Goal: Task Accomplishment & Management: Use online tool/utility

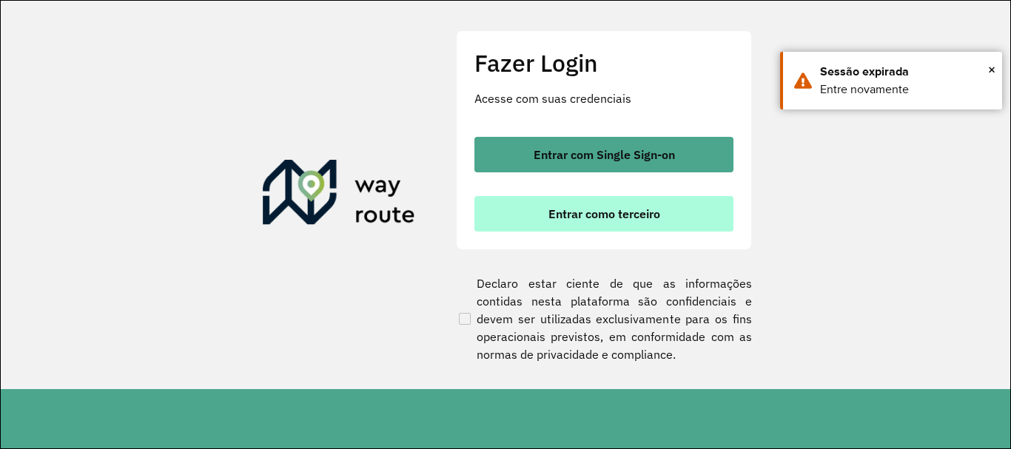
click at [620, 223] on button "Entrar como terceiro" at bounding box center [603, 214] width 259 height 36
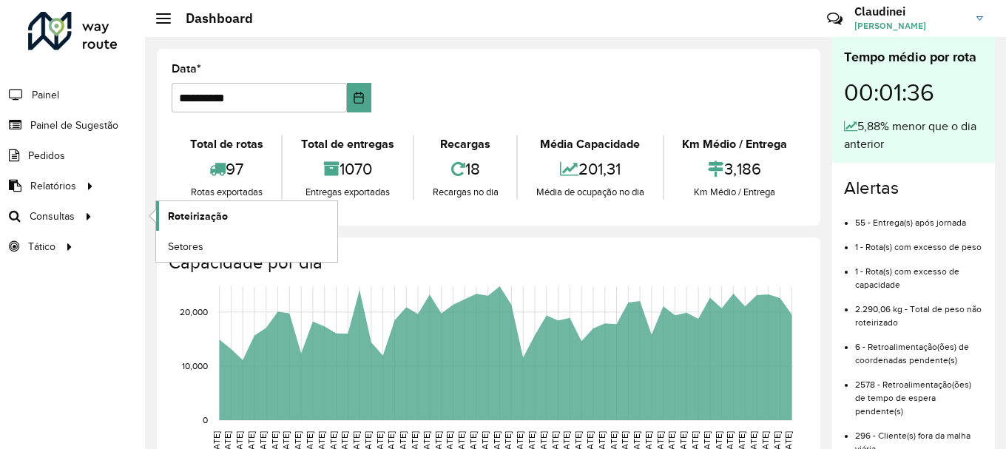
click at [226, 218] on link "Roteirização" at bounding box center [246, 216] width 181 height 30
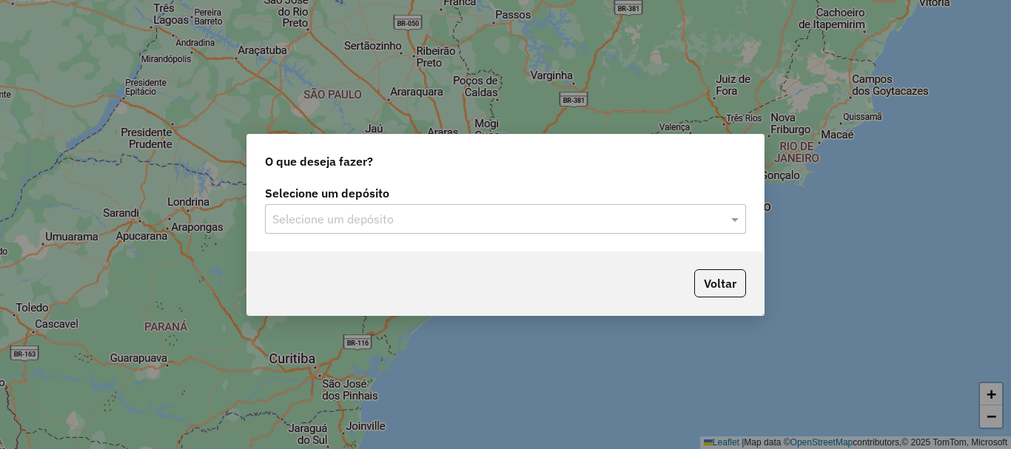
click at [576, 223] on input "text" at bounding box center [490, 220] width 436 height 18
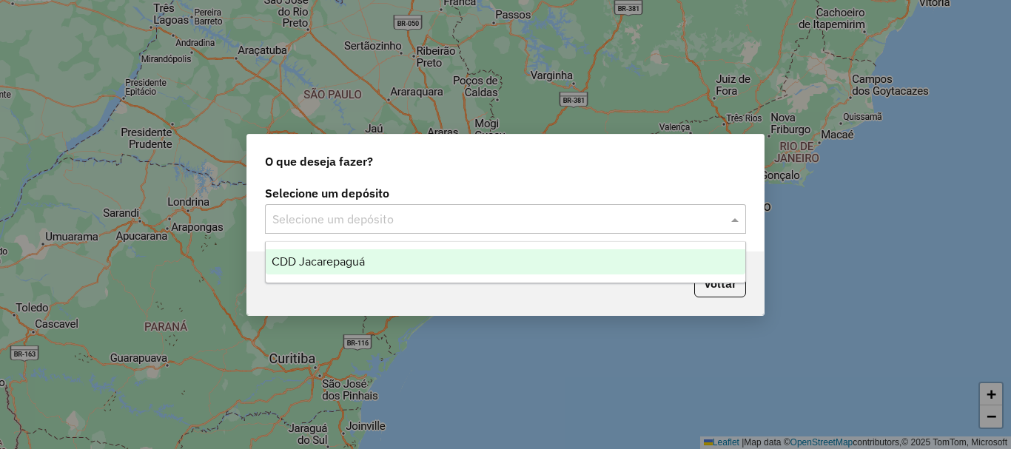
click at [336, 260] on span "CDD Jacarepaguá" at bounding box center [318, 261] width 93 height 13
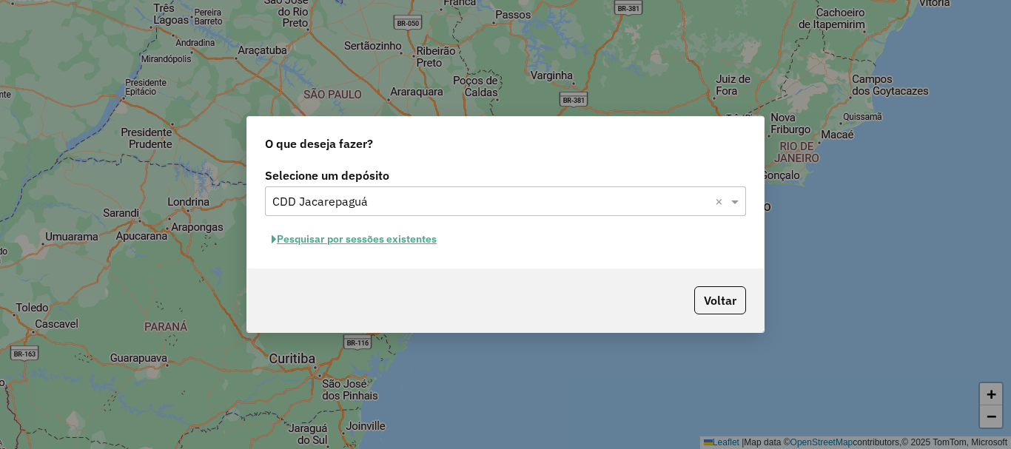
click at [383, 240] on button "Pesquisar por sessões existentes" at bounding box center [354, 239] width 178 height 23
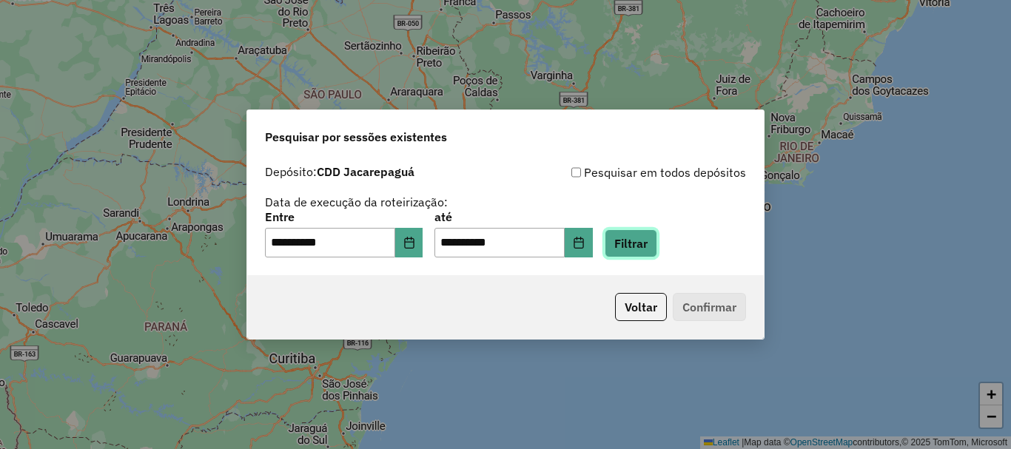
click at [657, 252] on button "Filtrar" at bounding box center [630, 243] width 53 height 28
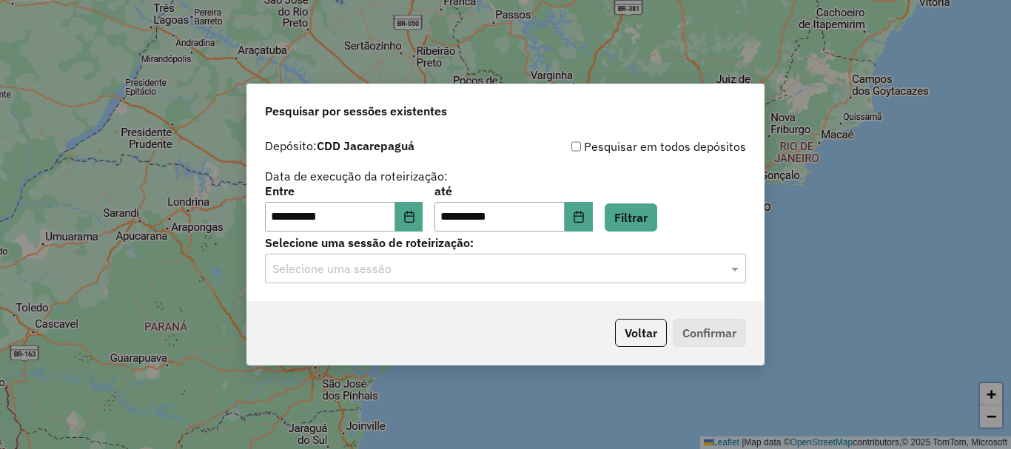
click at [425, 272] on input "text" at bounding box center [490, 269] width 436 height 18
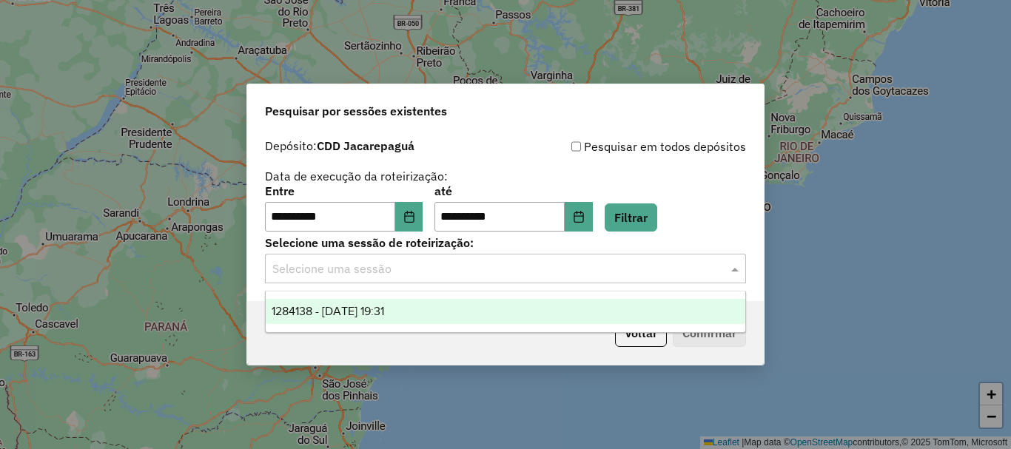
click at [384, 314] on span "1284138 - 27/09/2025 19:31" at bounding box center [328, 311] width 112 height 13
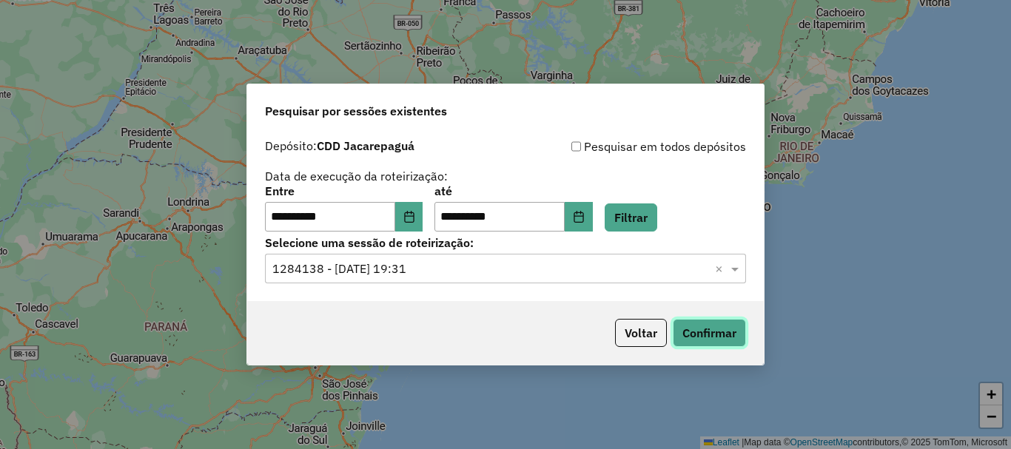
click at [698, 333] on button "Confirmar" at bounding box center [708, 333] width 73 height 28
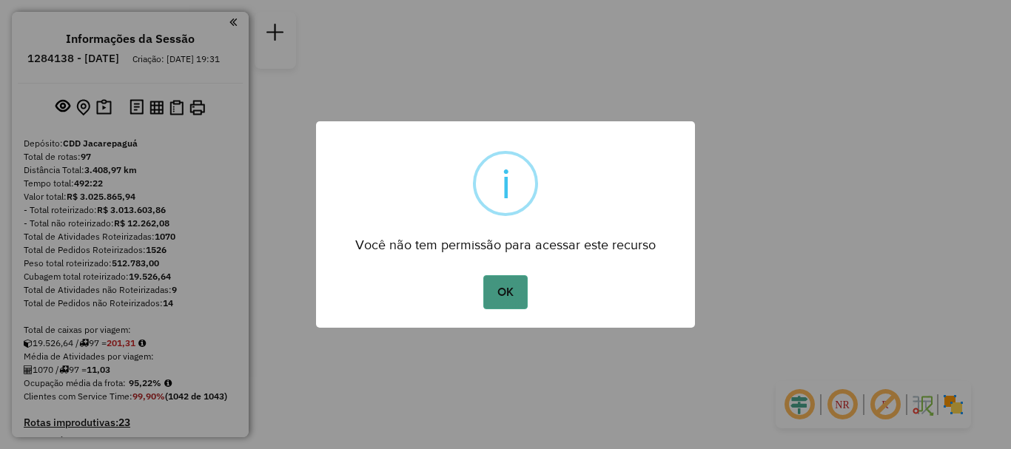
click at [518, 300] on button "OK" at bounding box center [505, 292] width 44 height 34
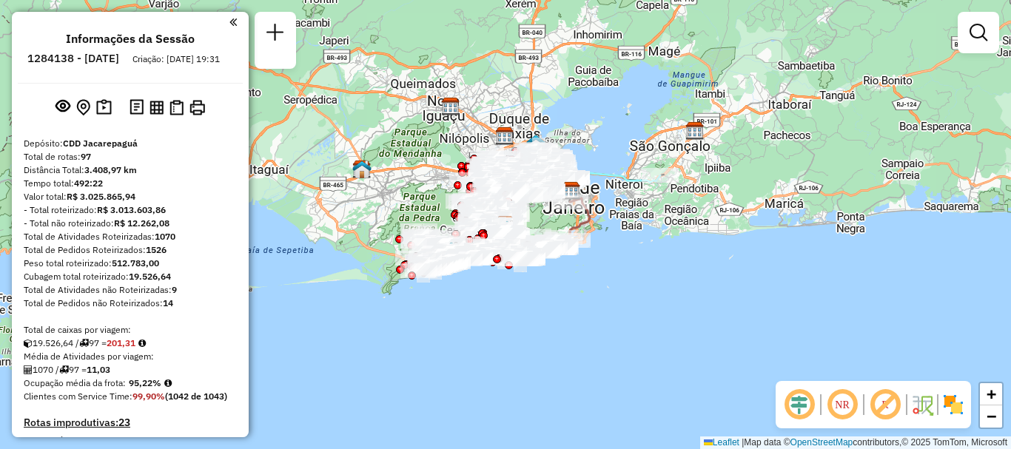
scroll to position [3645, 0]
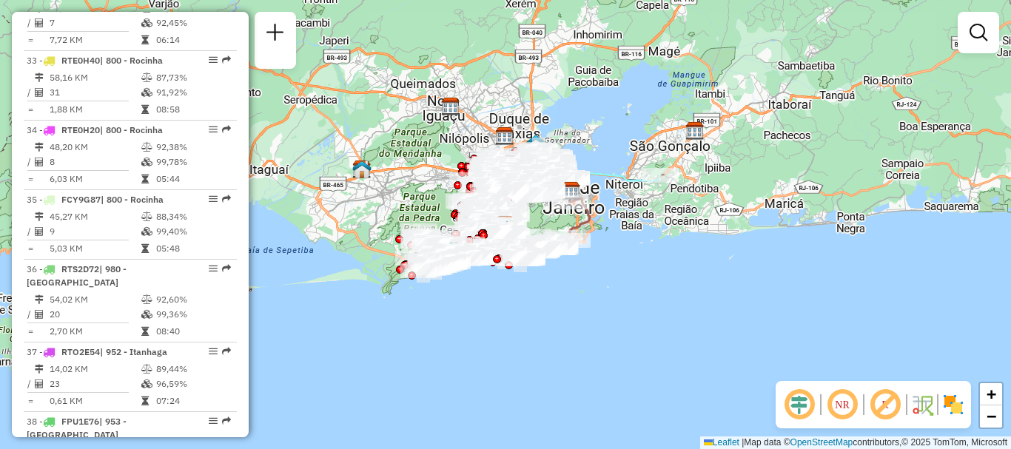
select select "**********"
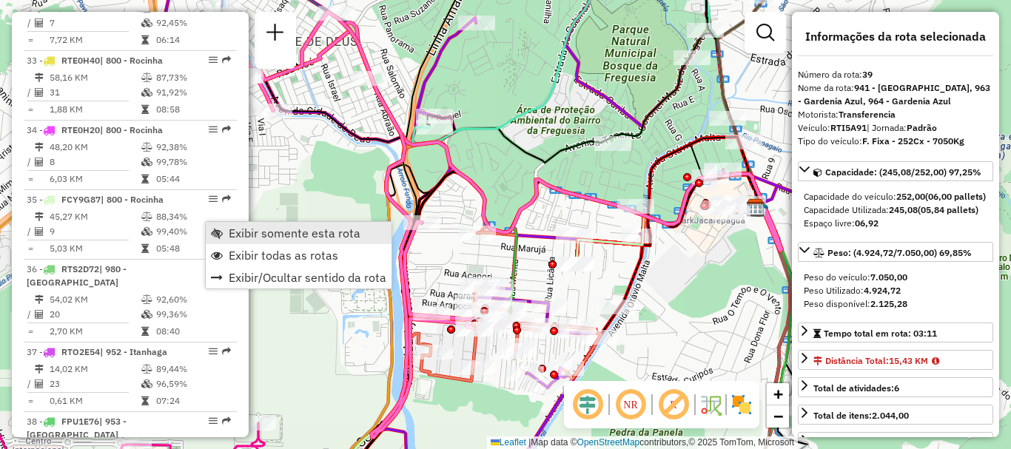
click at [243, 229] on span "Exibir somente esta rota" at bounding box center [295, 233] width 132 height 12
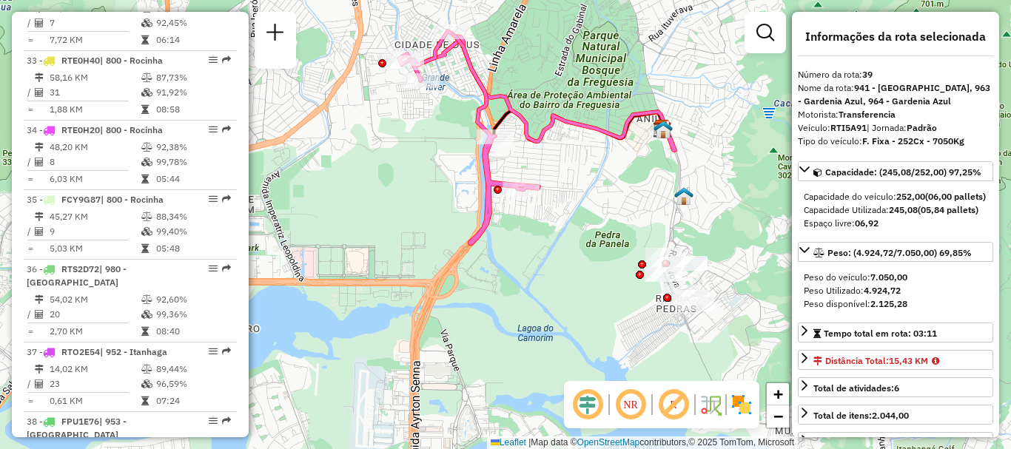
drag, startPoint x: 621, startPoint y: 272, endPoint x: 601, endPoint y: 206, distance: 68.6
click at [601, 206] on div "Janela de atendimento Grade de atendimento Capacidade Transportadoras Veículos …" at bounding box center [505, 224] width 1011 height 449
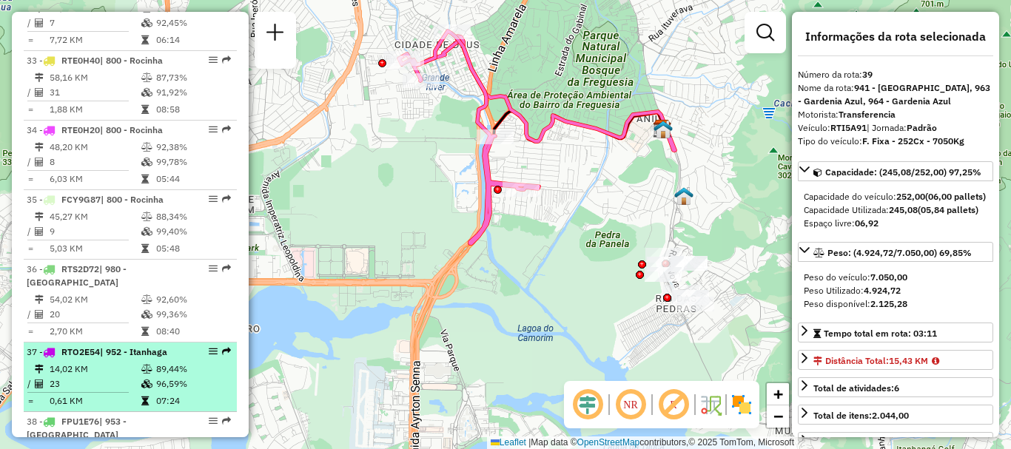
click at [225, 347] on em at bounding box center [226, 351] width 9 height 9
